Goal: Information Seeking & Learning: Learn about a topic

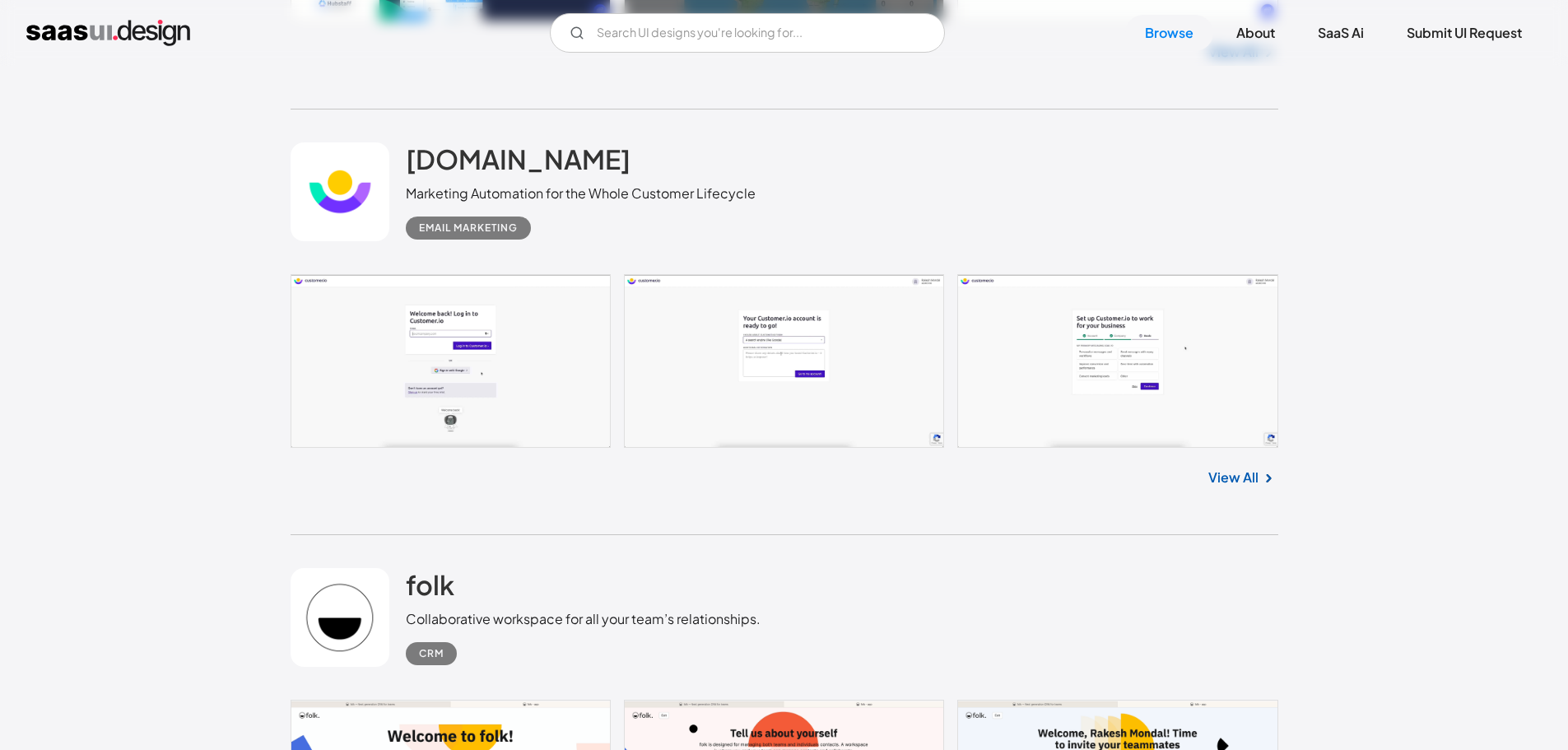
scroll to position [4777, 0]
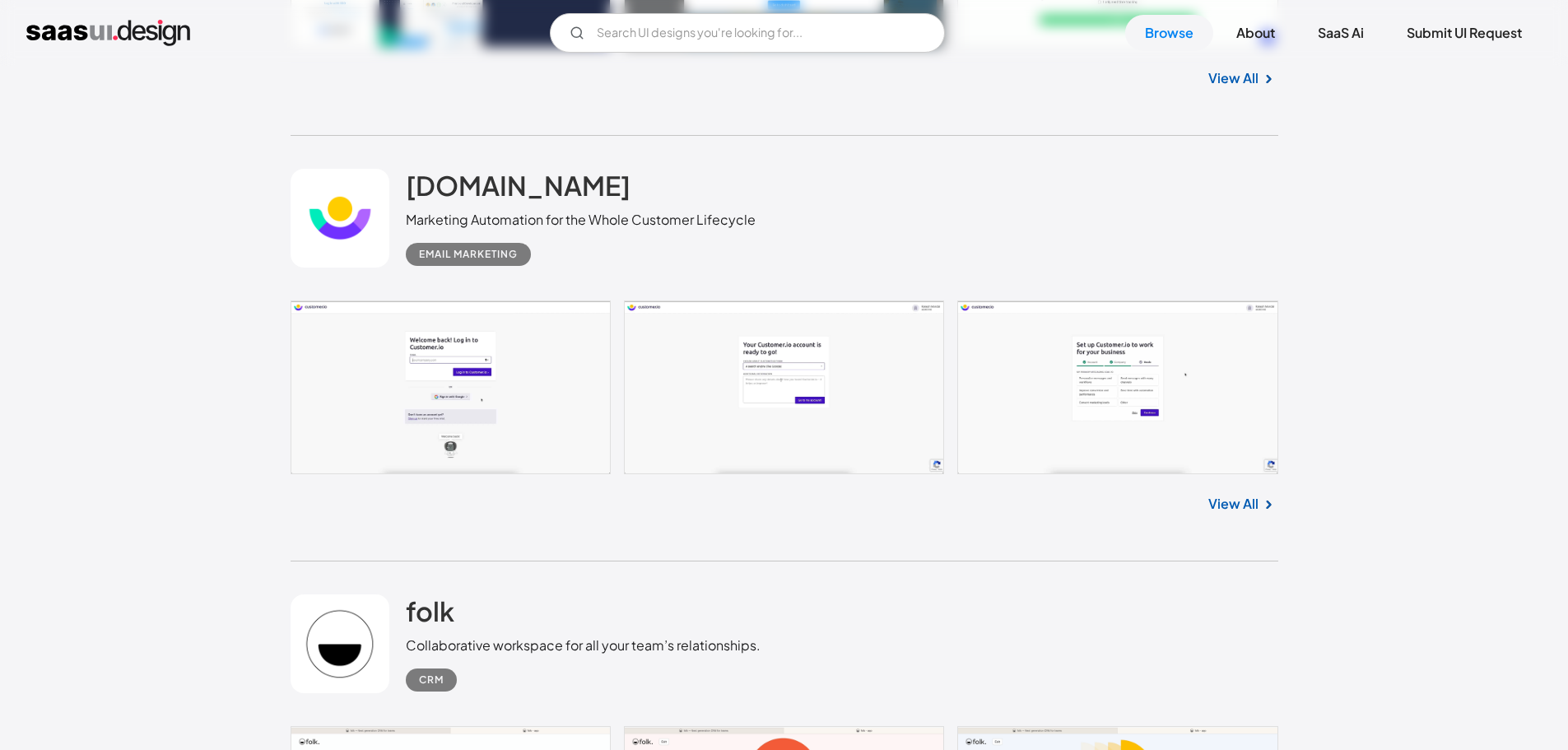
click at [1228, 511] on link "View All" at bounding box center [1233, 504] width 50 height 20
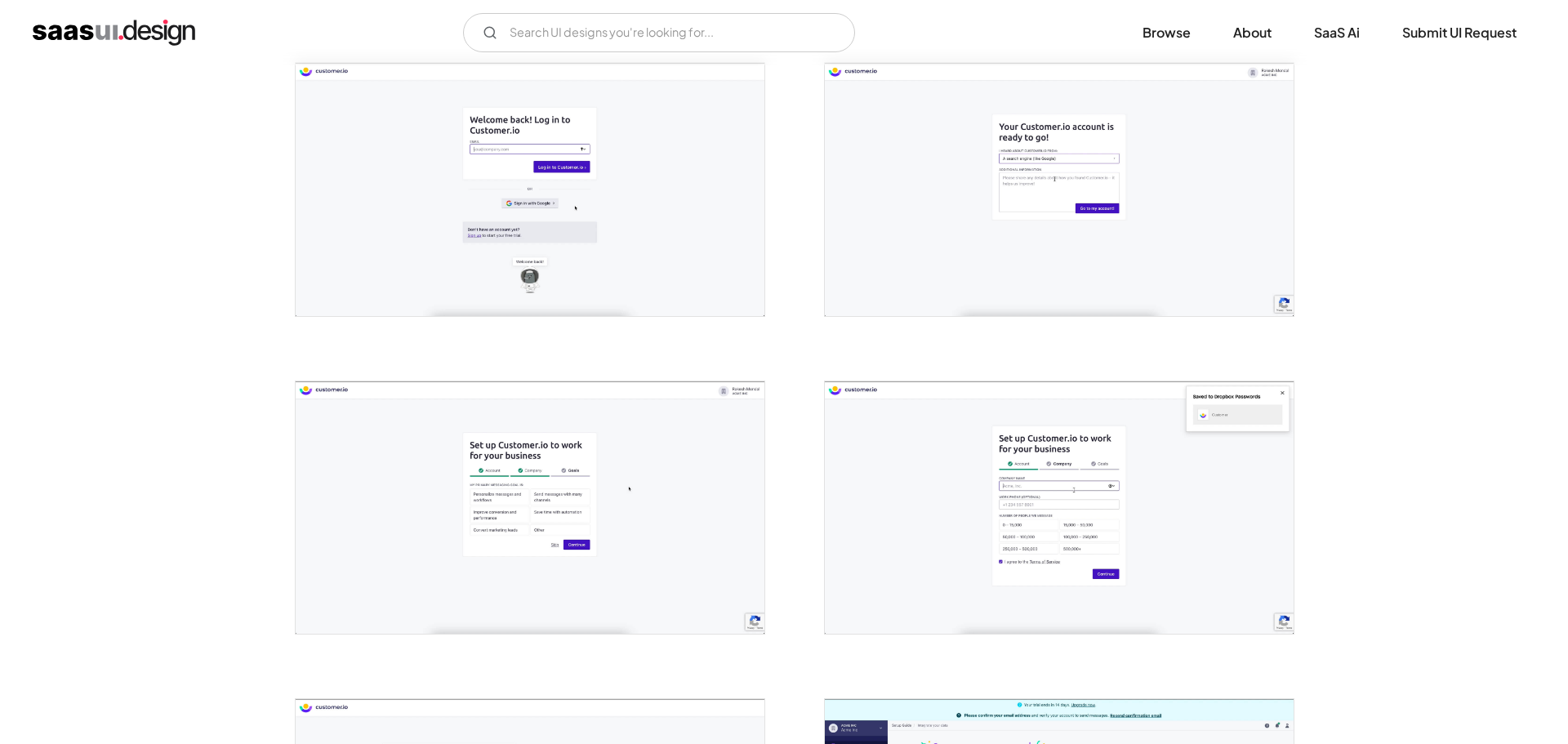
scroll to position [327, 0]
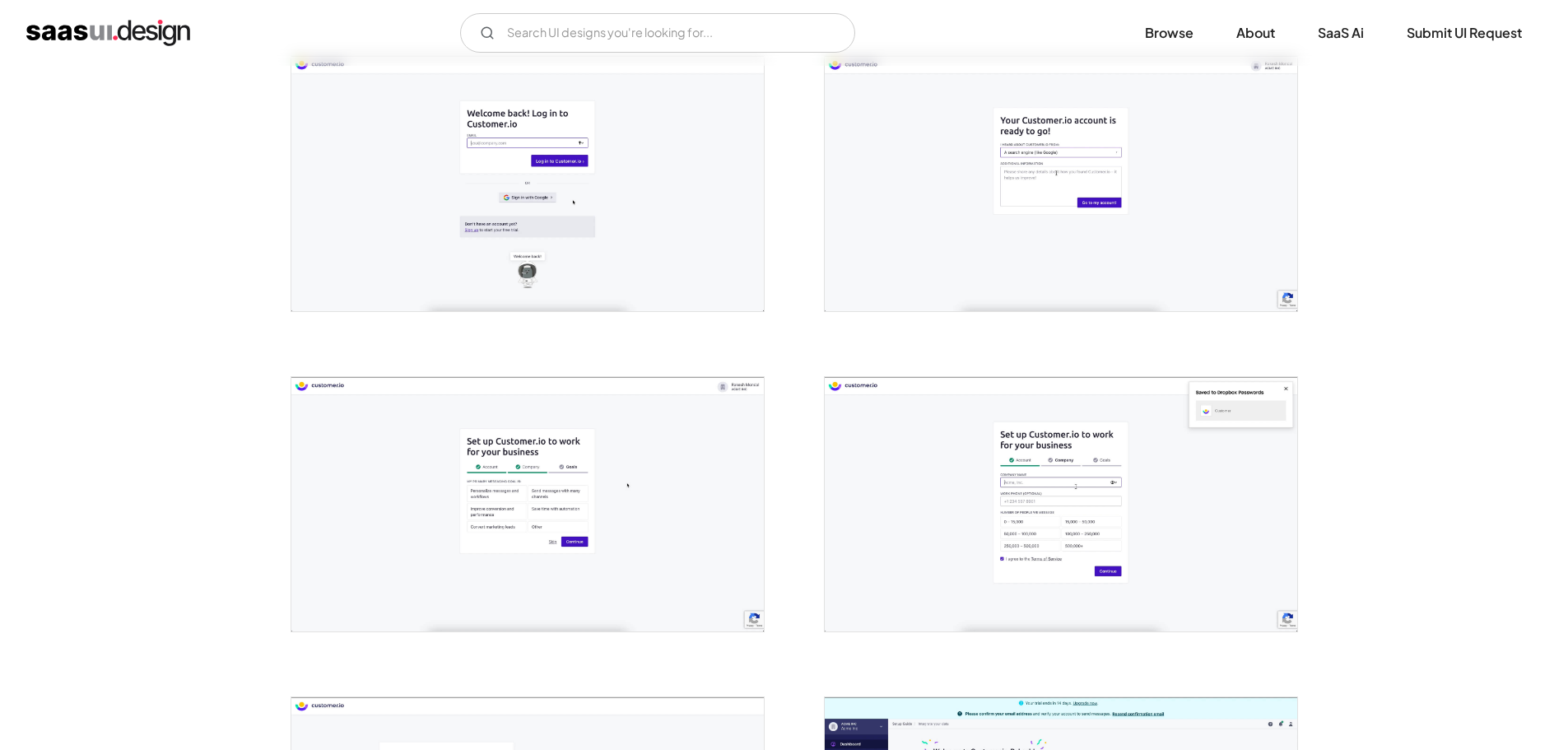
click at [515, 212] on img "open lightbox" at bounding box center [528, 183] width 473 height 254
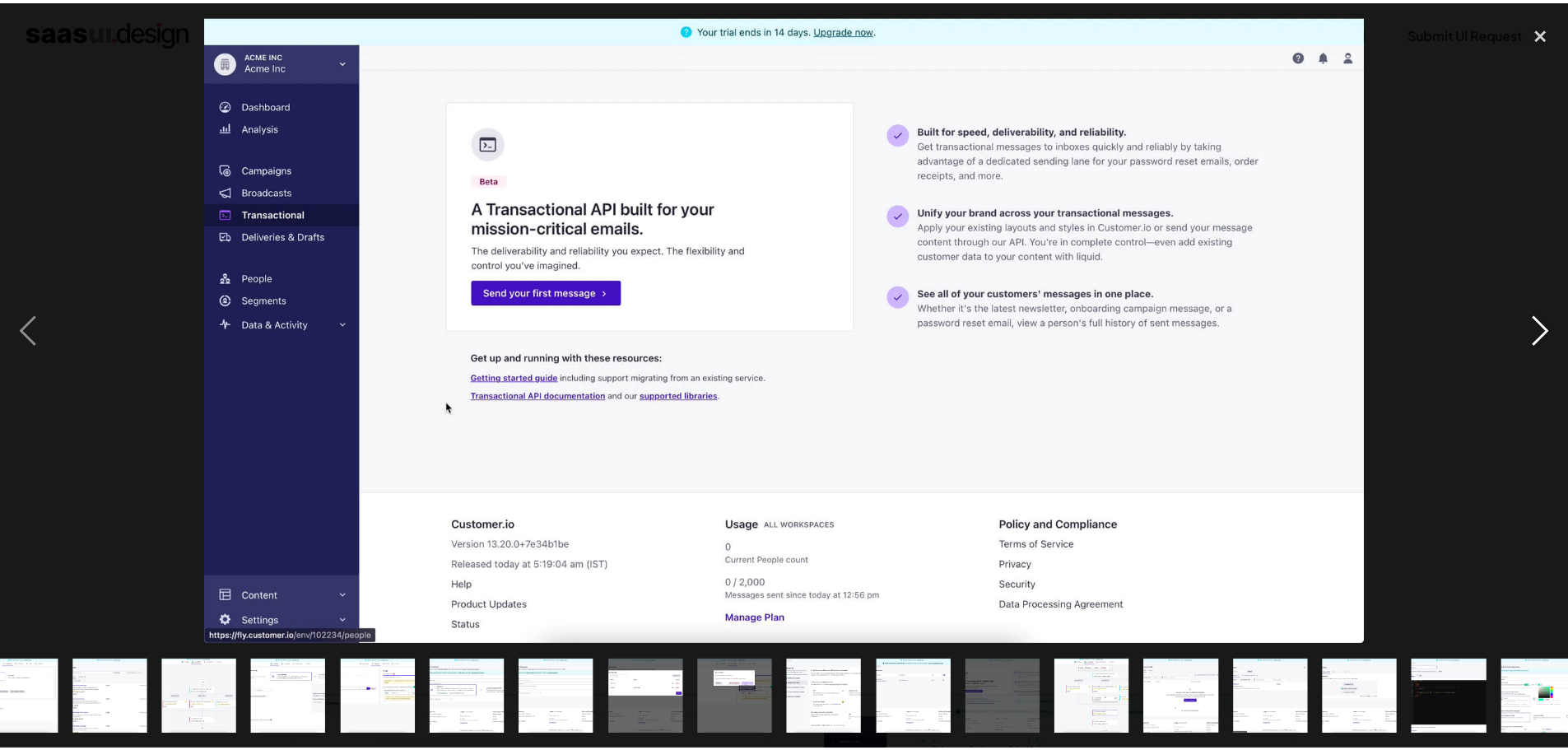
scroll to position [0, 684]
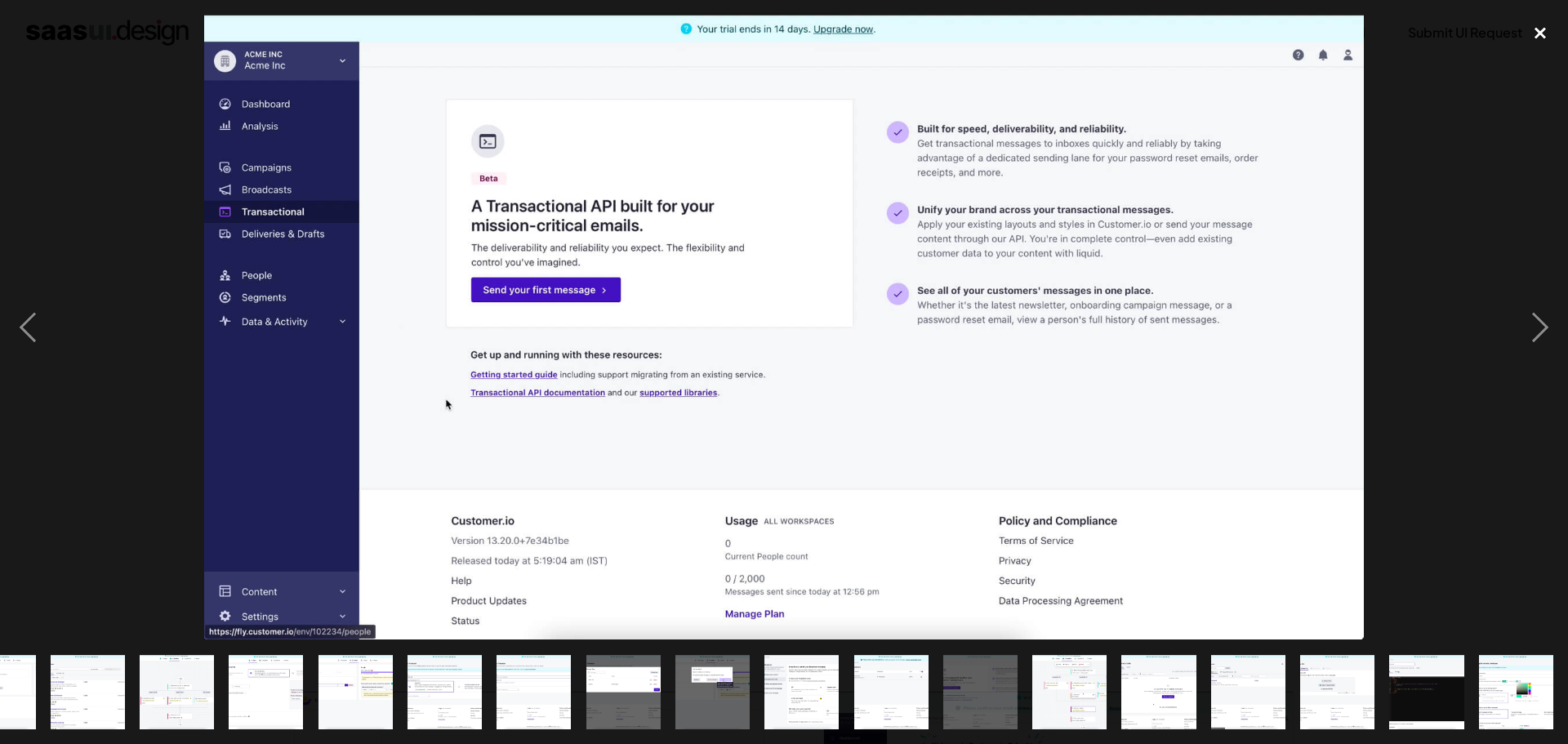
click at [1543, 36] on div "close lightbox" at bounding box center [1540, 33] width 55 height 36
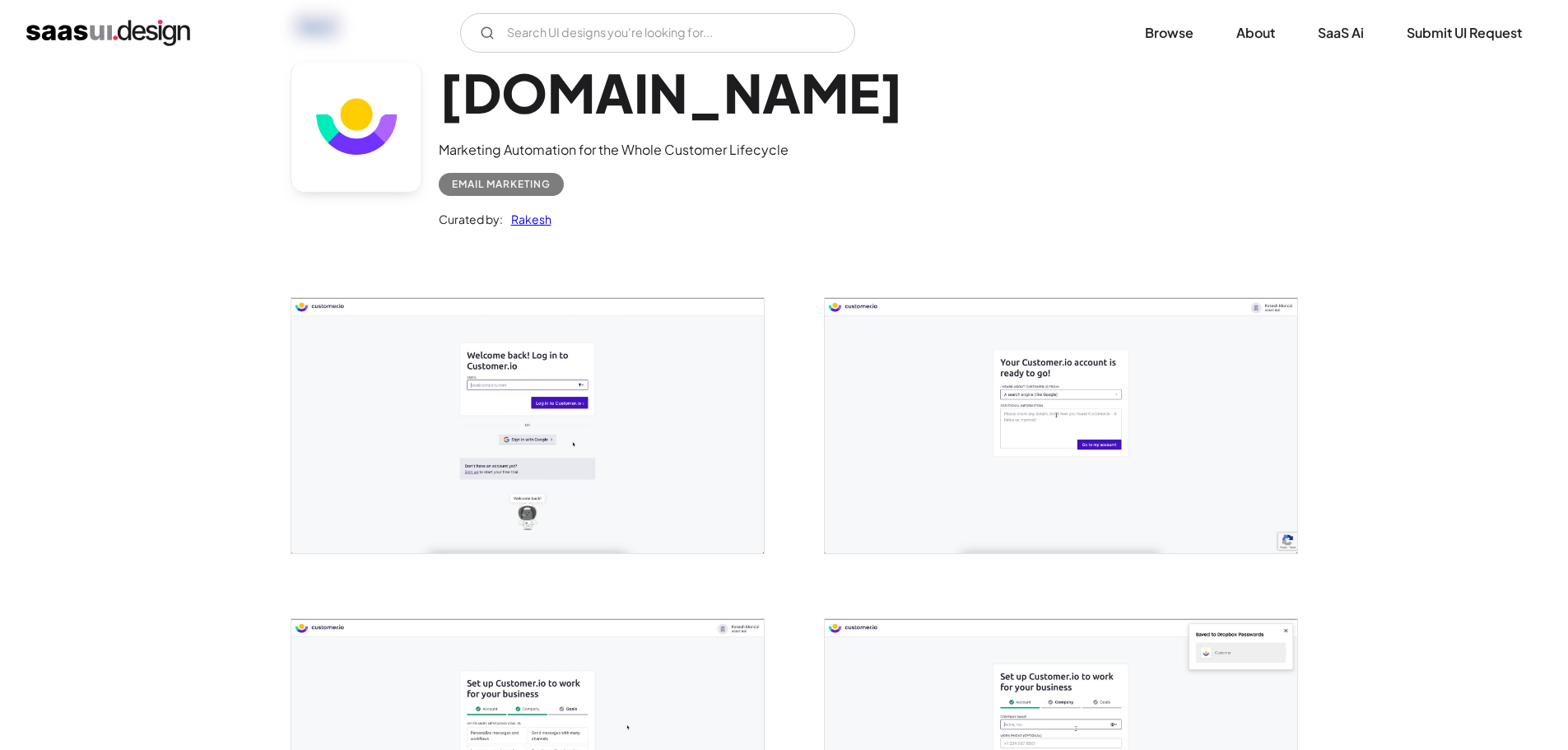
scroll to position [0, 0]
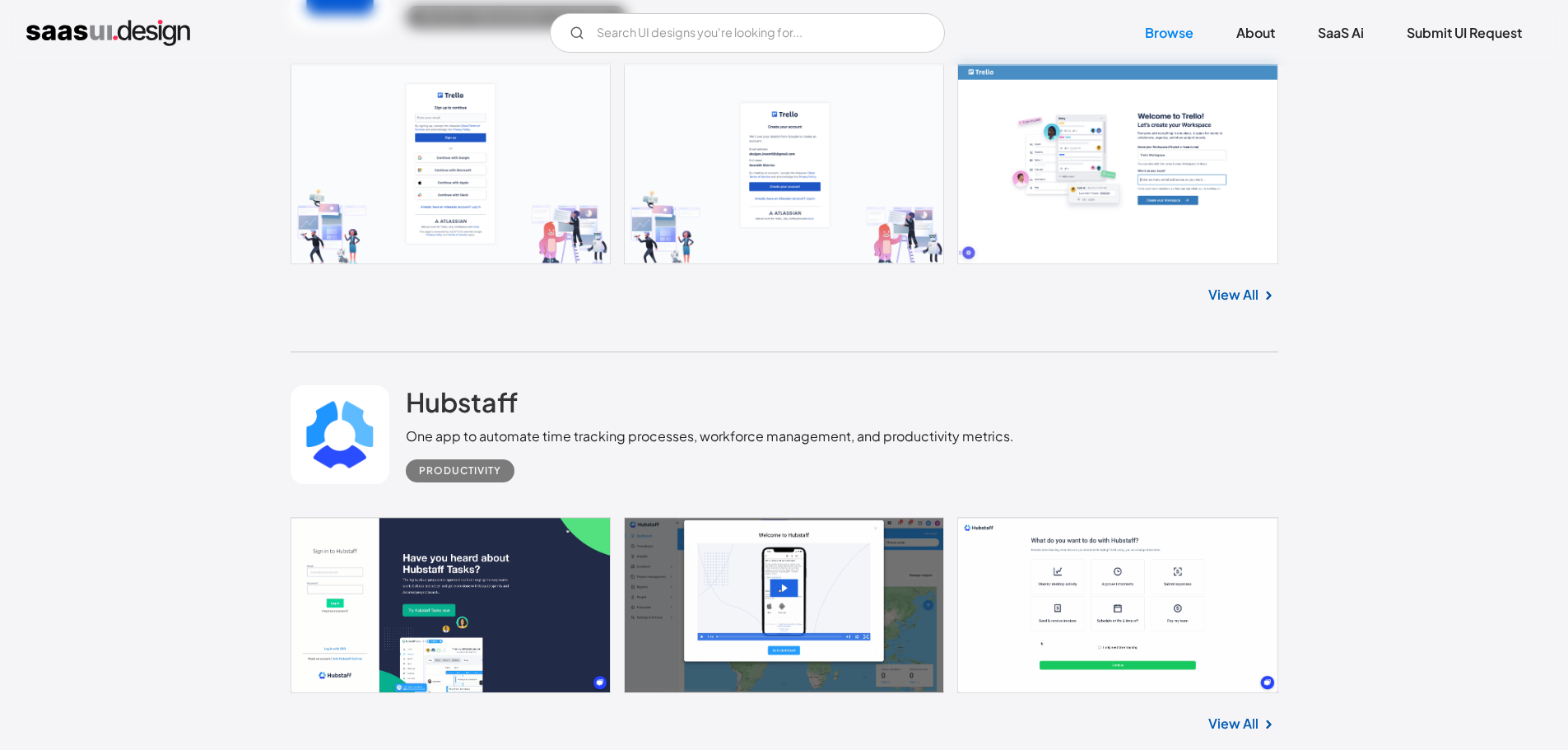
scroll to position [4416, 0]
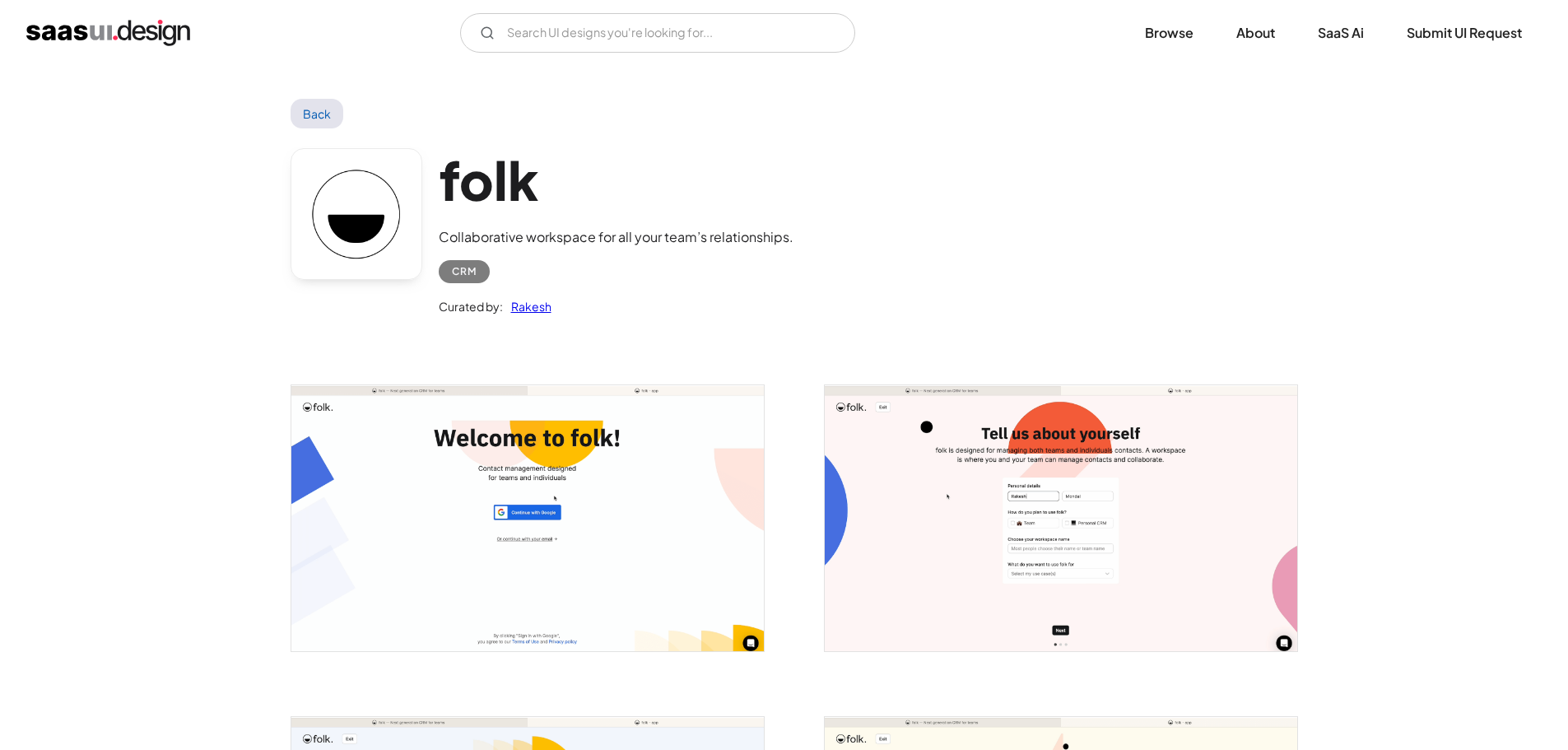
scroll to position [412, 0]
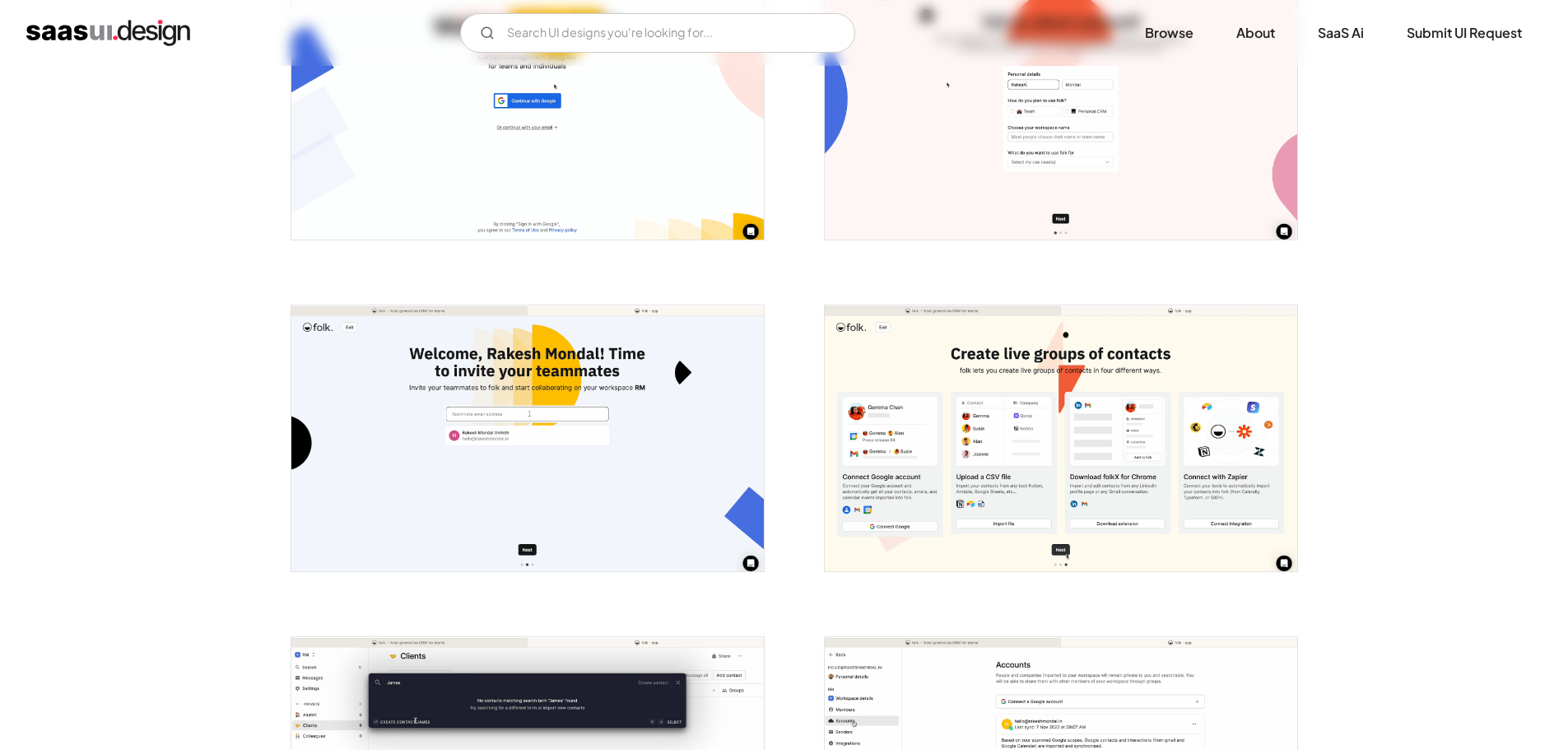
click at [984, 447] on img "open lightbox" at bounding box center [1061, 438] width 473 height 266
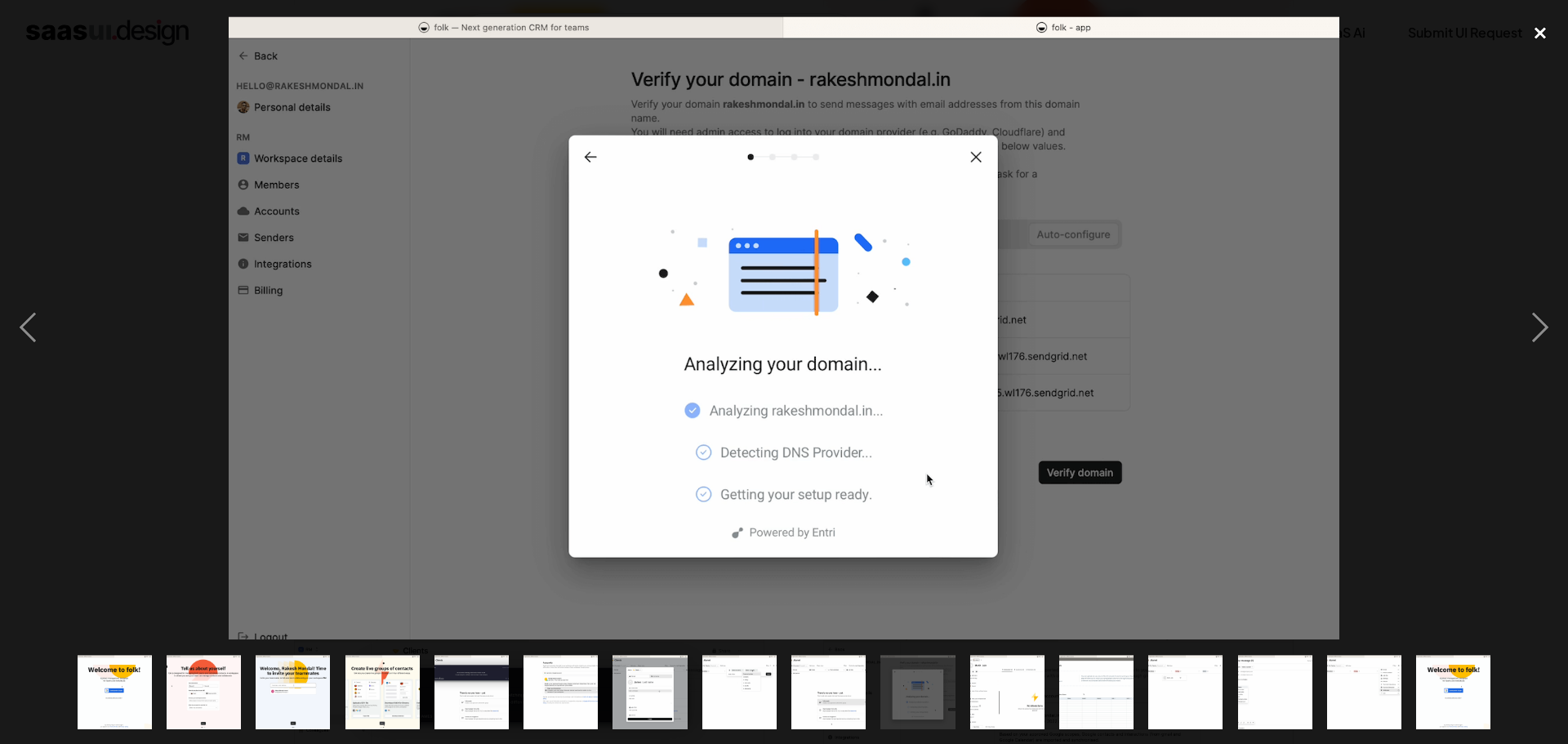
click at [1547, 18] on div "close lightbox" at bounding box center [1540, 33] width 55 height 36
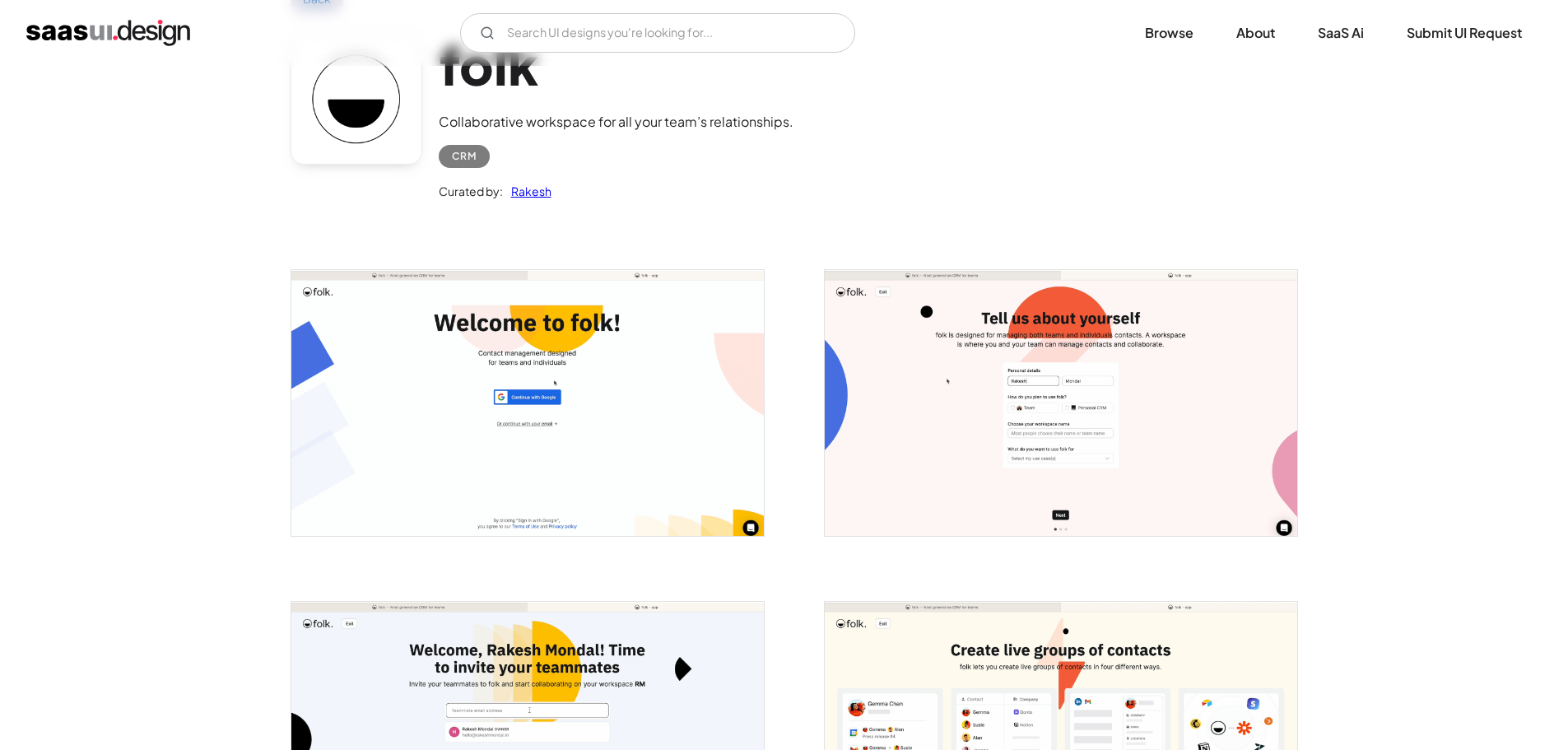
scroll to position [0, 0]
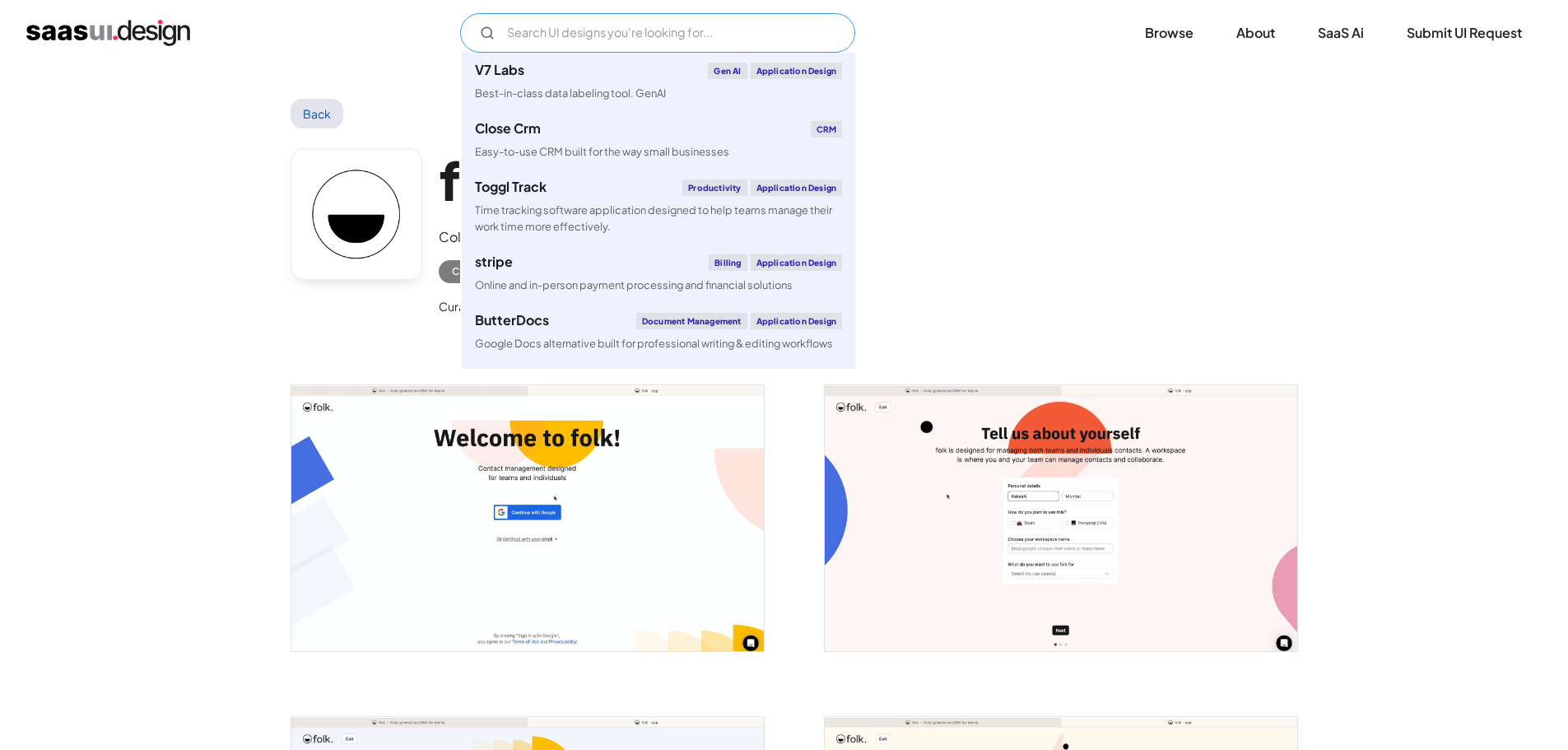
click at [548, 32] on input "Email Form" at bounding box center [657, 33] width 395 height 40
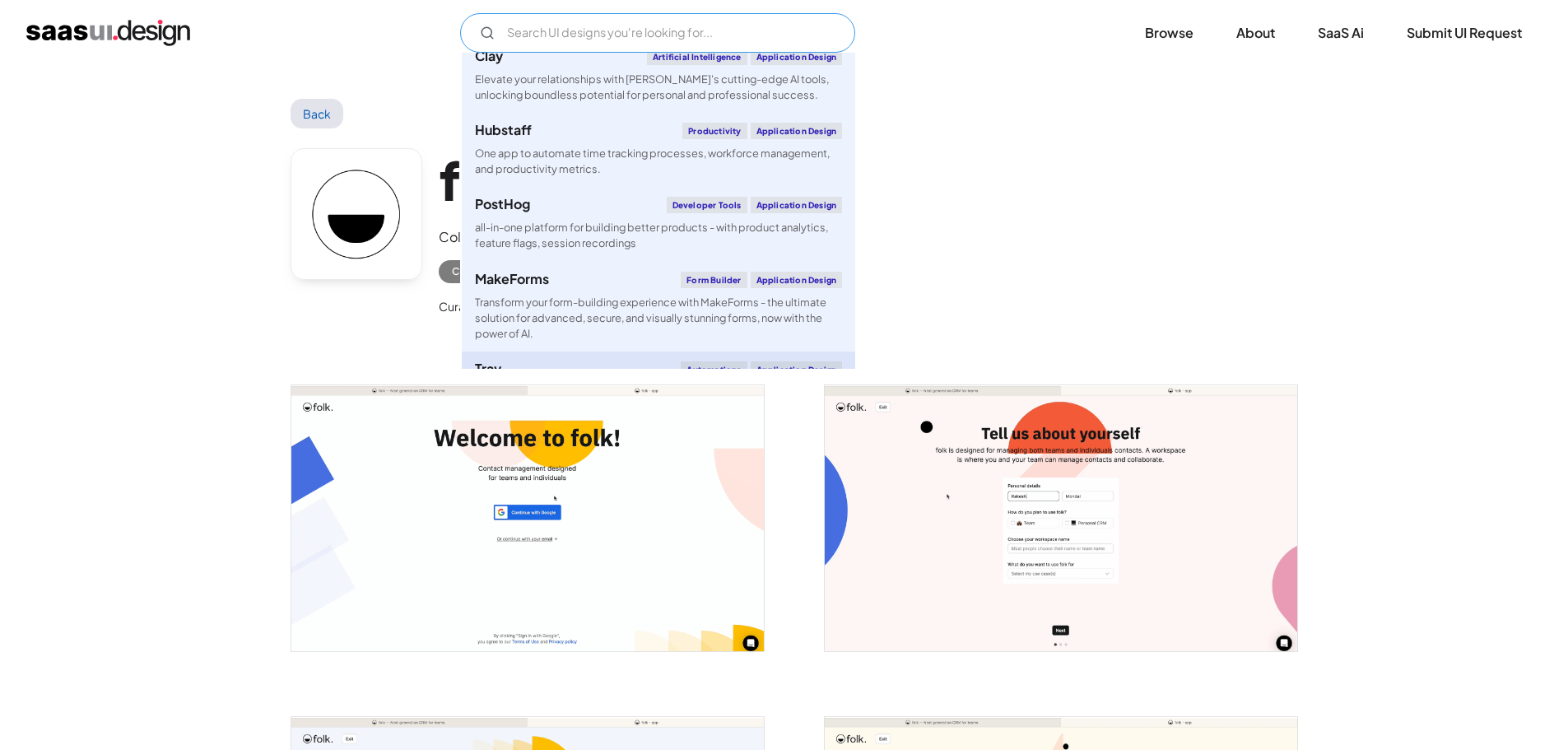
scroll to position [1236, 0]
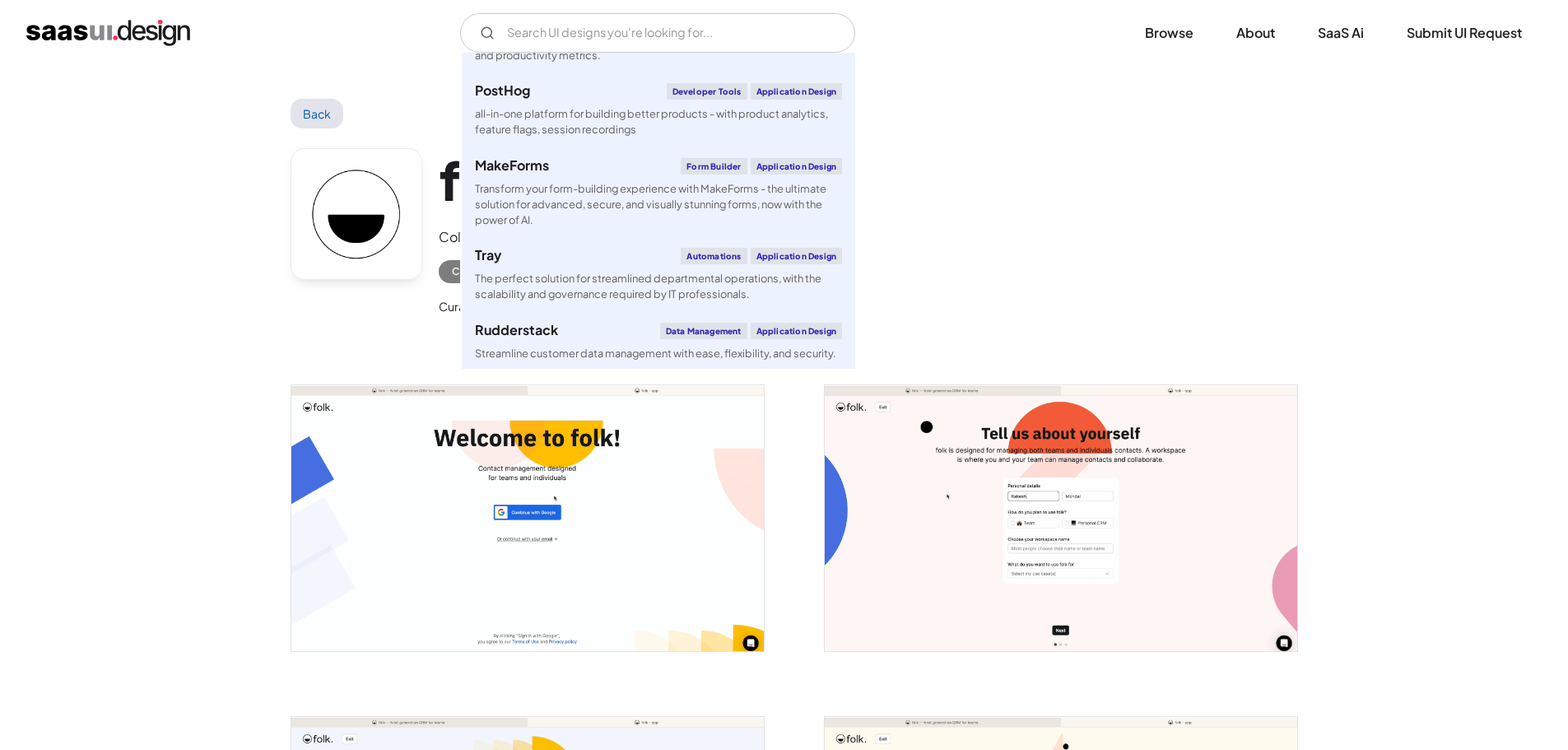
click at [1026, 247] on div "folk Collaborative workspace for all your team’s relationships. CRM Curated by:…" at bounding box center [784, 236] width 988 height 215
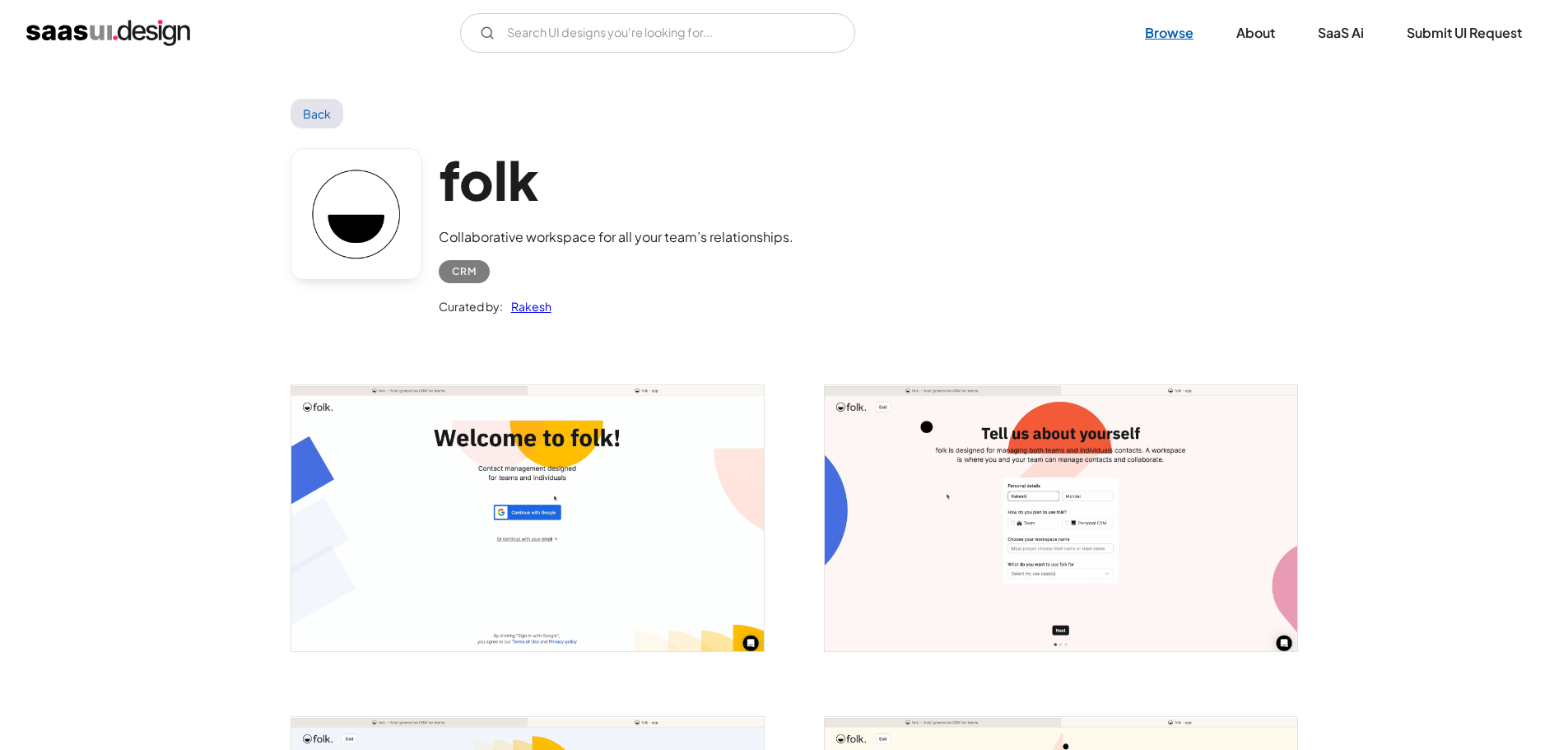
click at [1167, 37] on link "Browse" at bounding box center [1169, 33] width 88 height 37
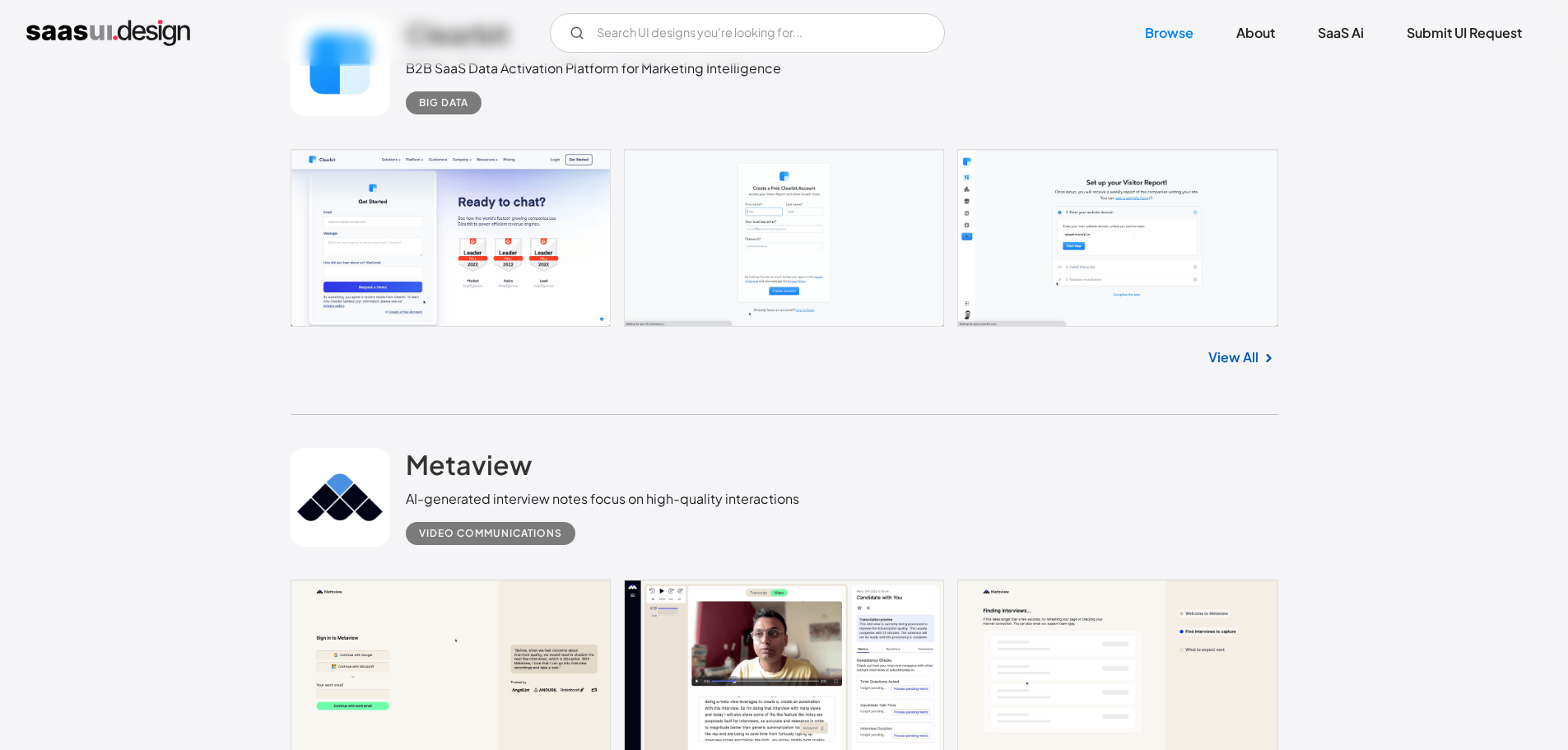
scroll to position [824, 0]
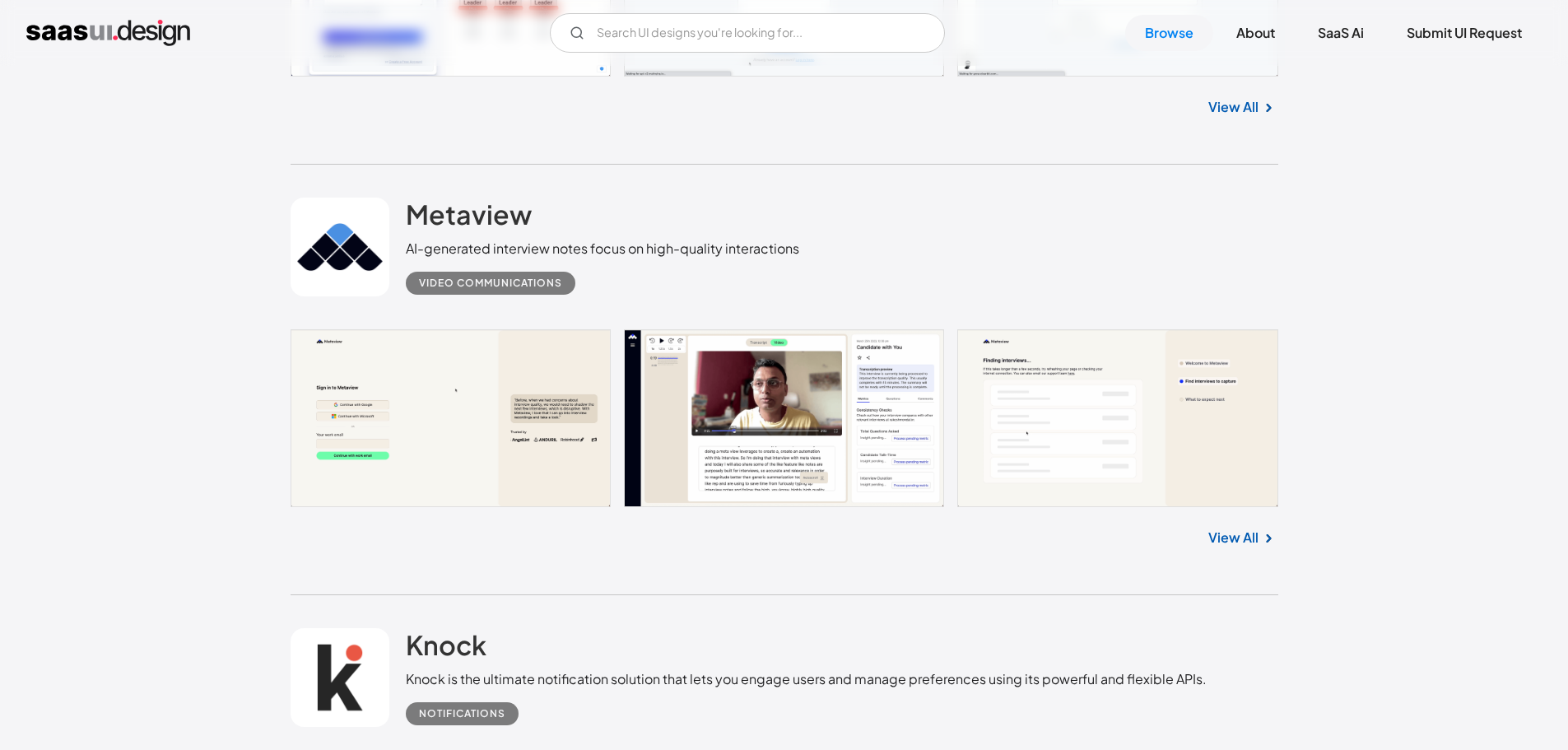
click at [828, 396] on link at bounding box center [784, 418] width 988 height 178
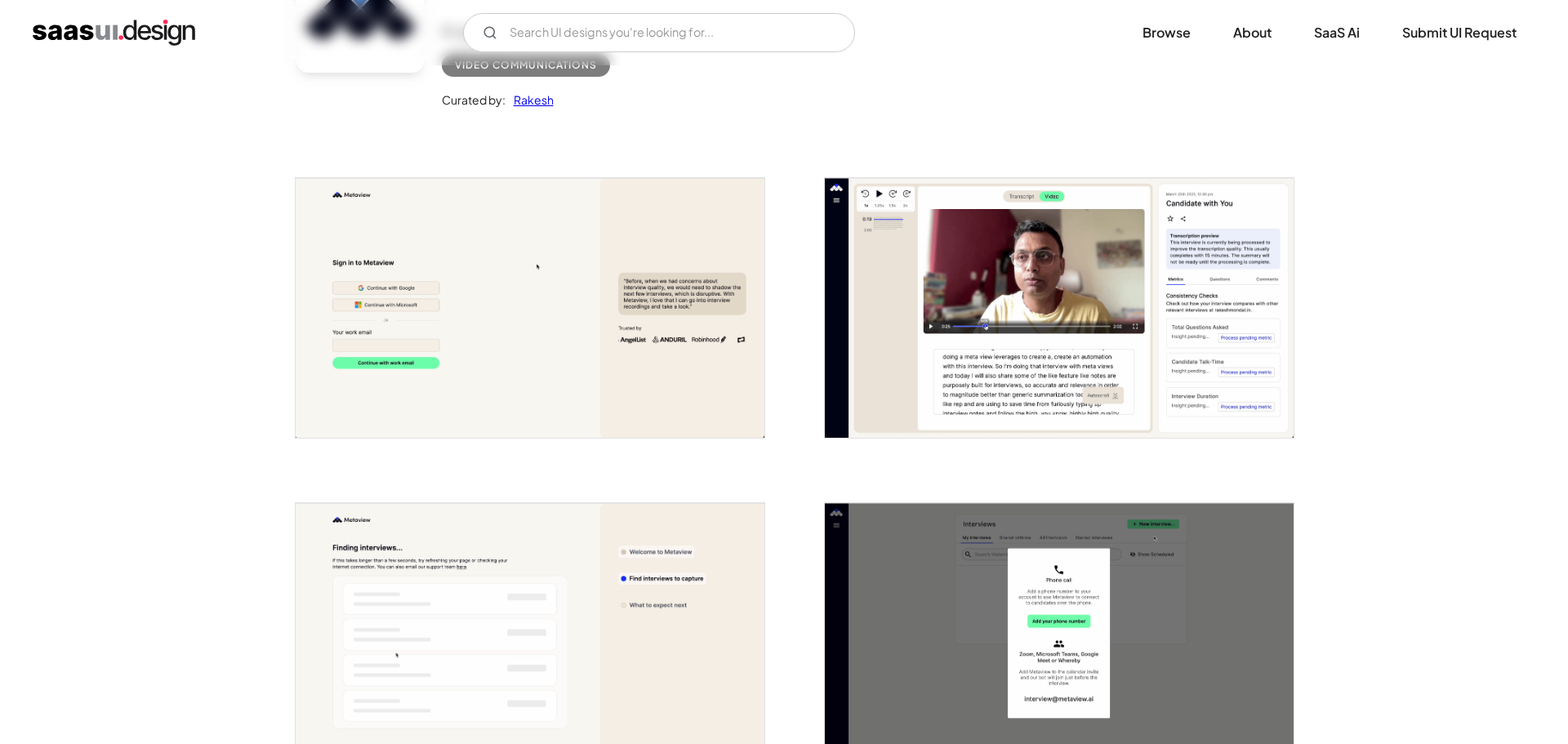
scroll to position [245, 0]
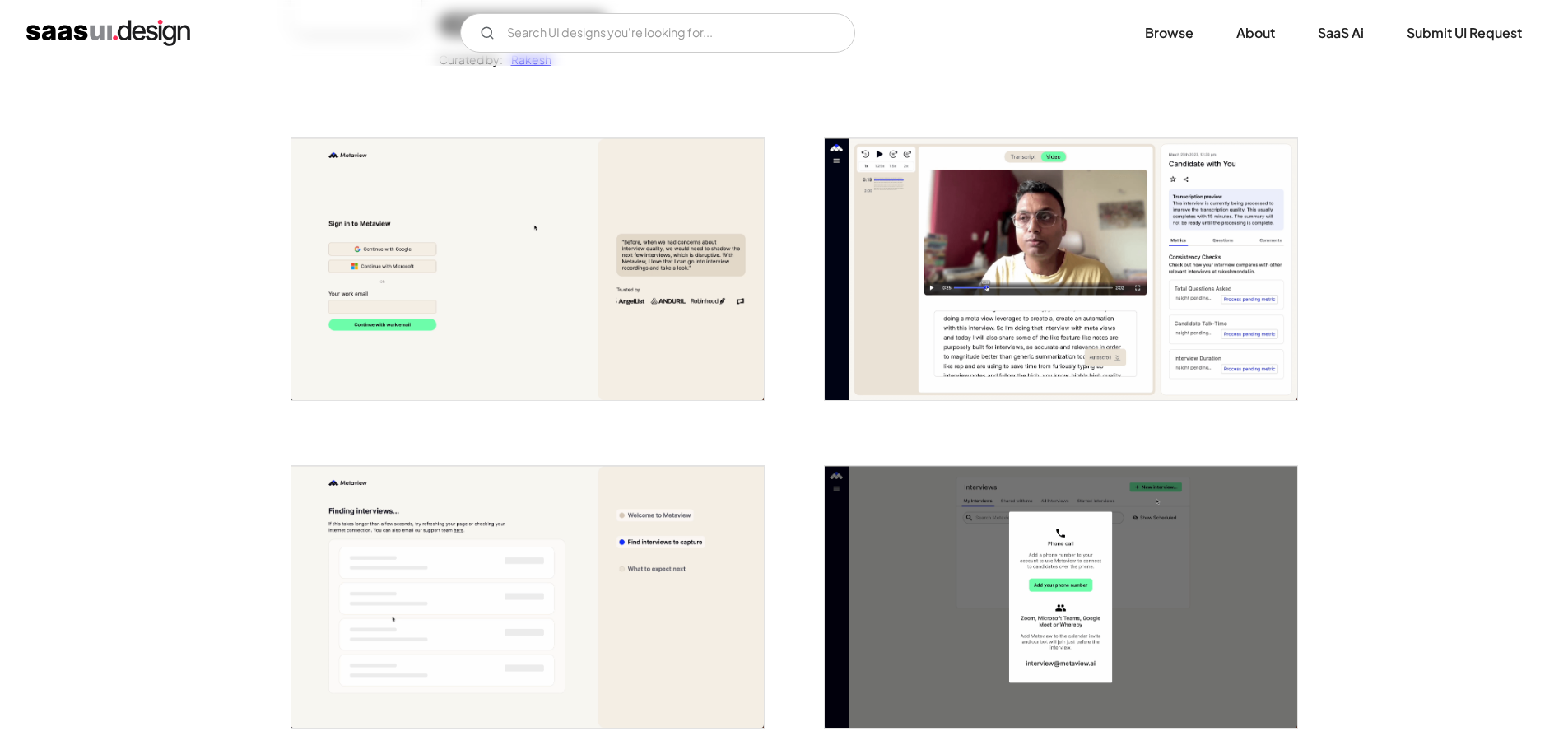
click at [558, 257] on img "open lightbox" at bounding box center [528, 269] width 473 height 262
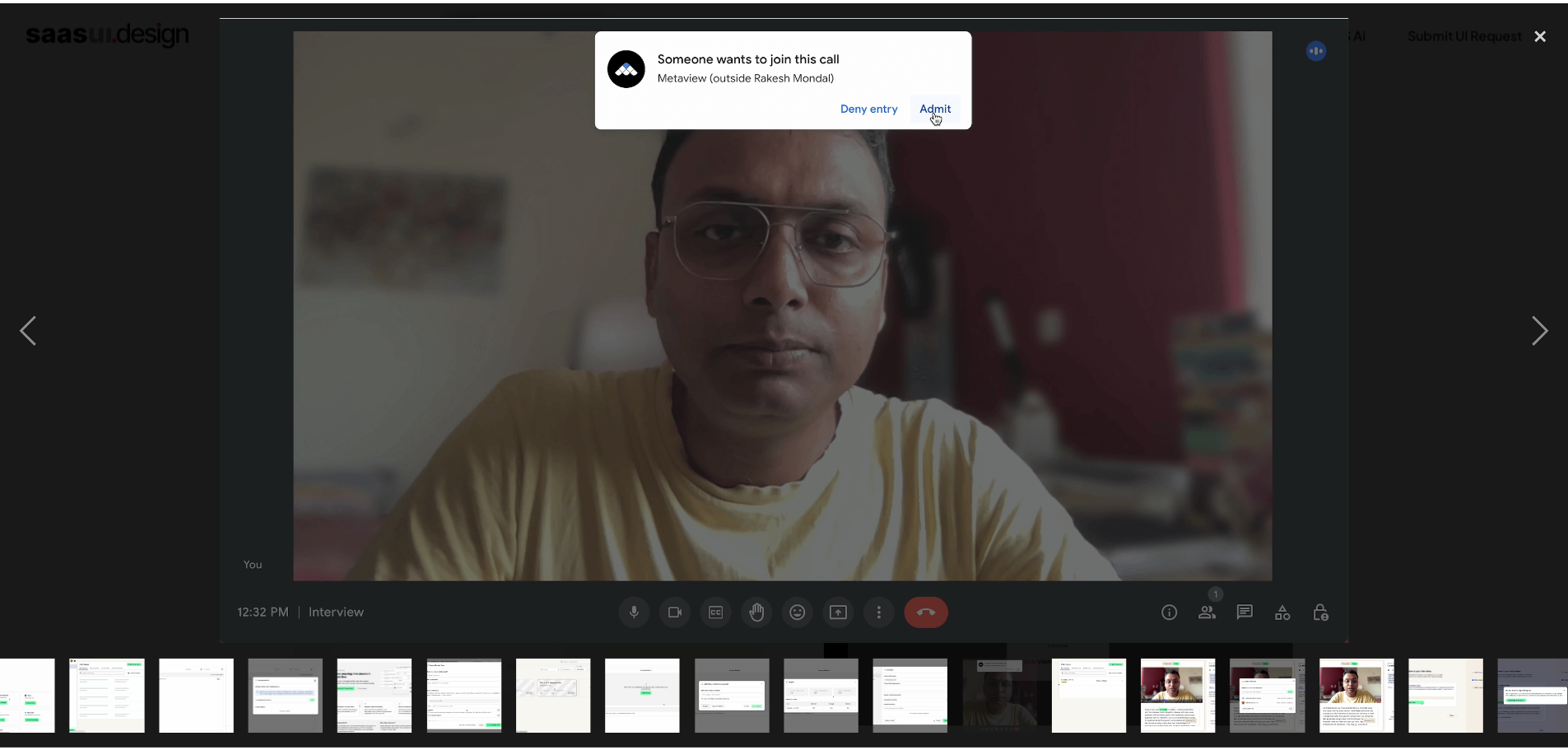
scroll to position [0, 594]
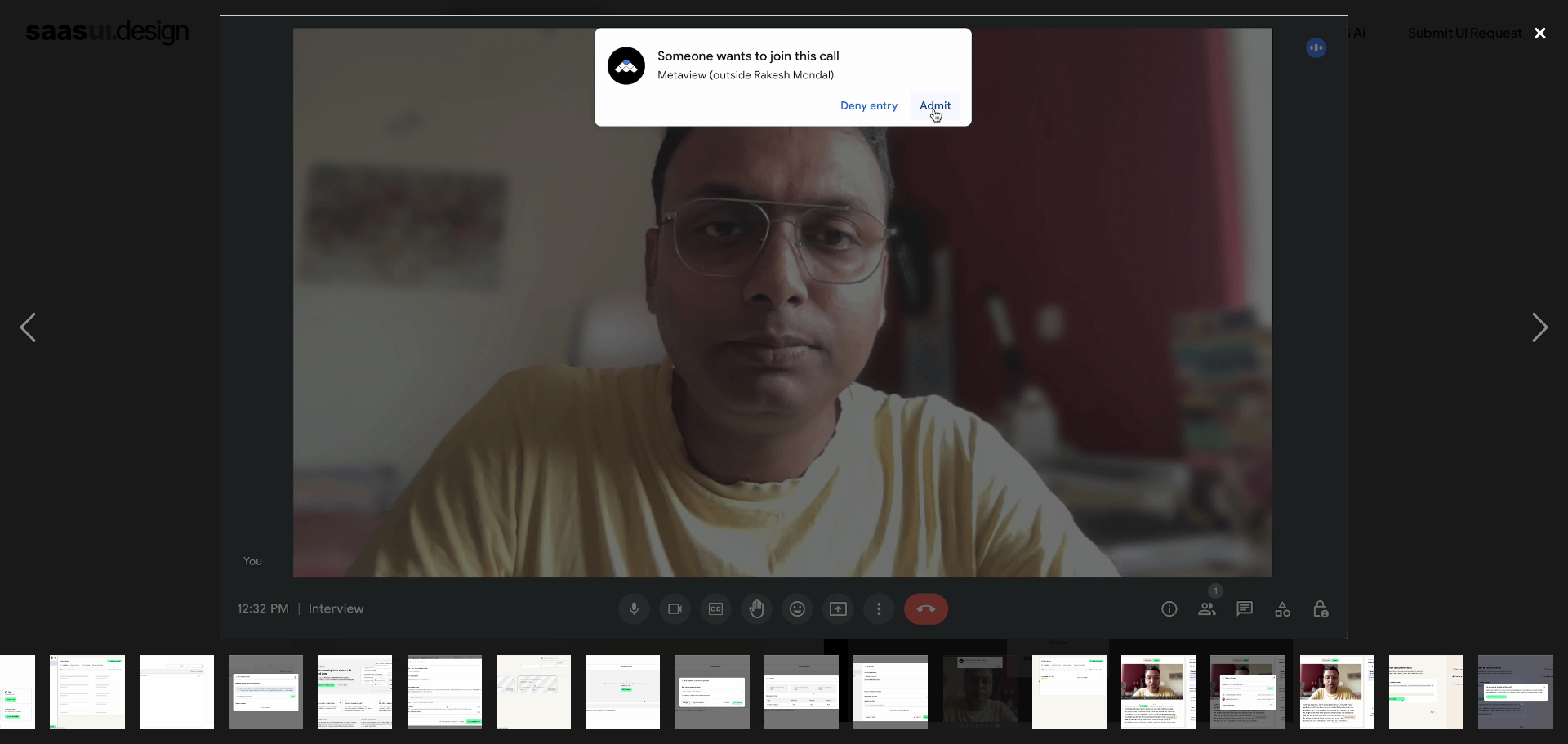
click at [1540, 27] on div "close lightbox" at bounding box center [1540, 33] width 55 height 36
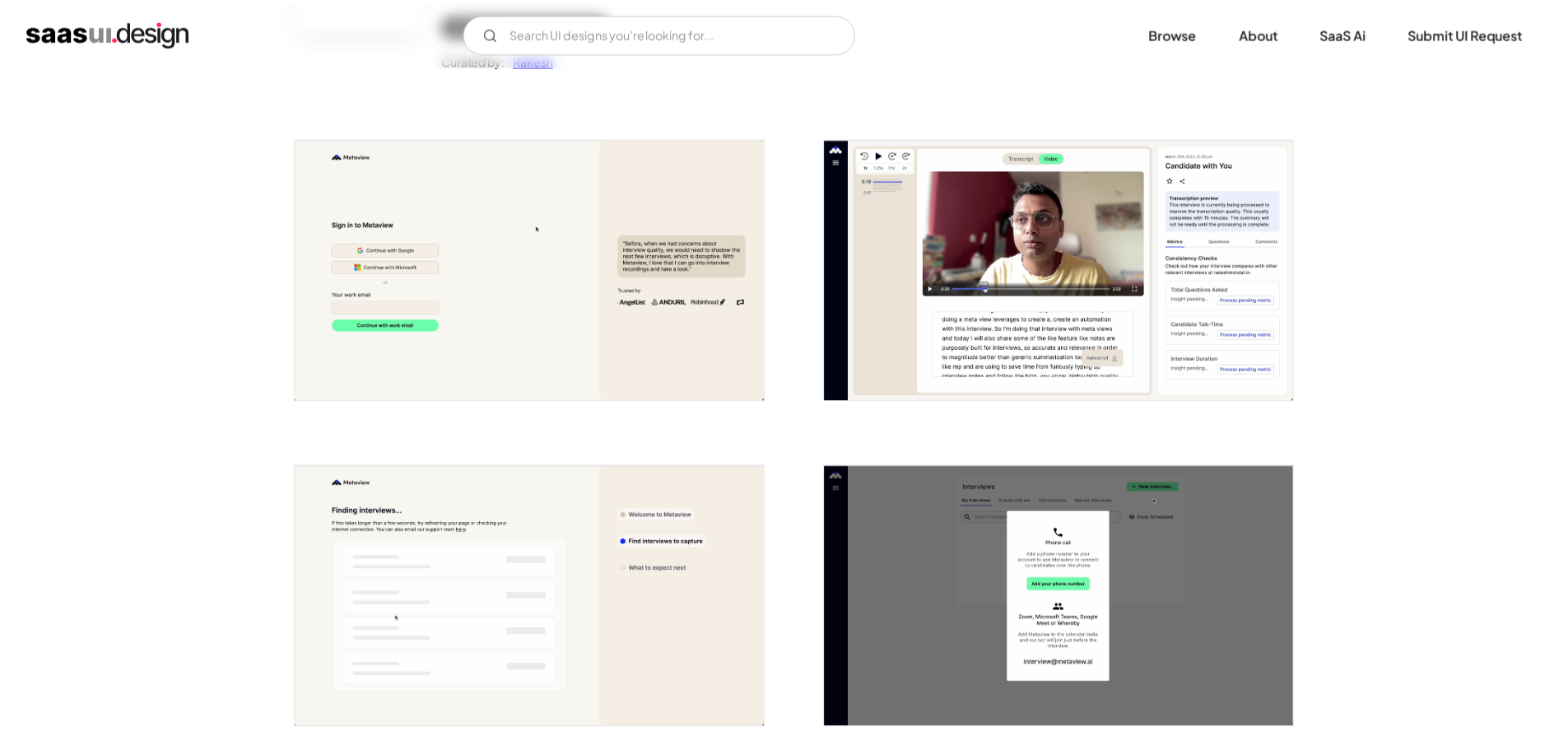
scroll to position [0, 0]
